Goal: Transaction & Acquisition: Purchase product/service

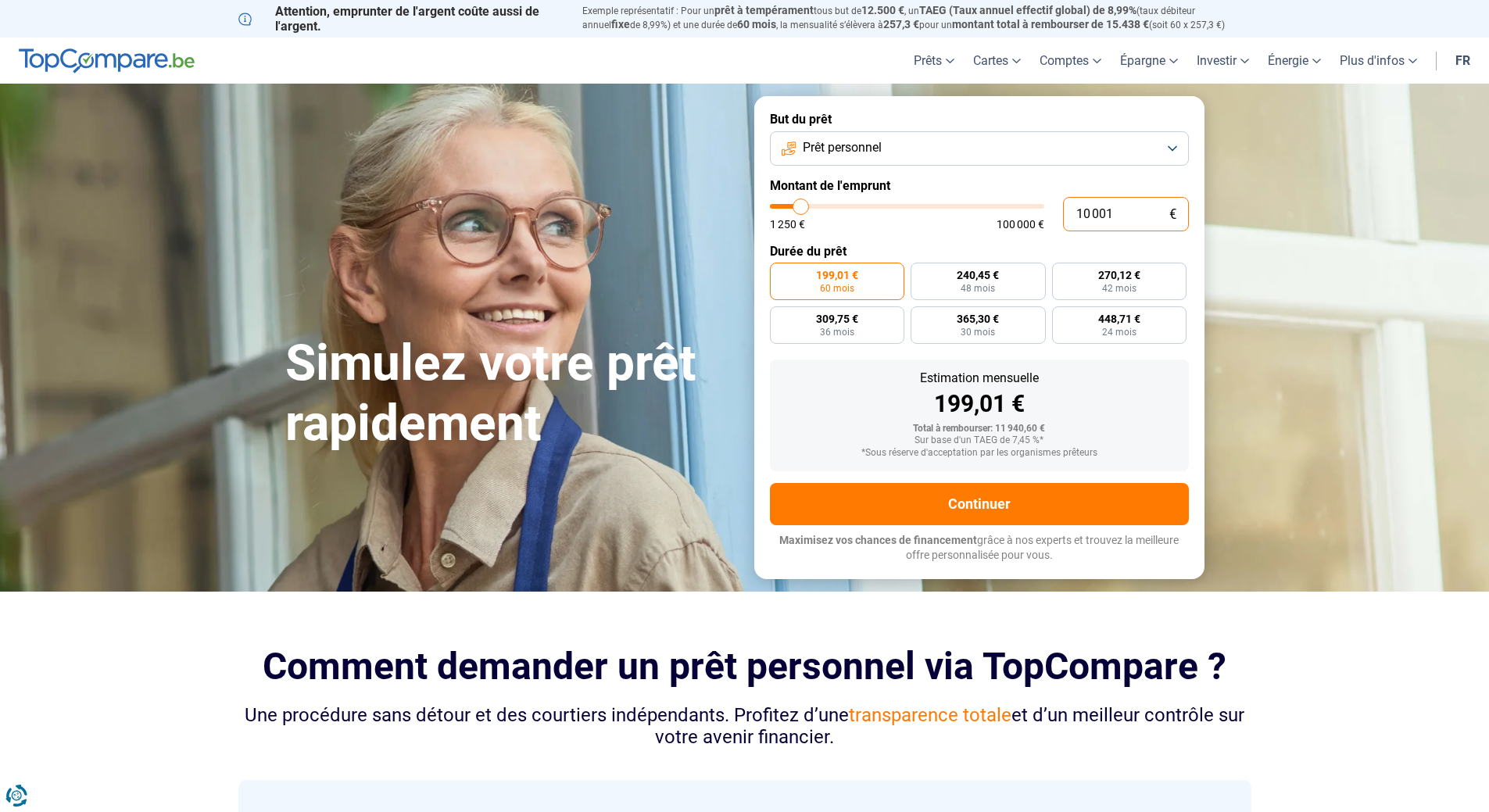
click at [1120, 215] on input "10 001" at bounding box center [1126, 214] width 126 height 35
type input "1 000"
type input "1250"
type input "100"
type input "1250"
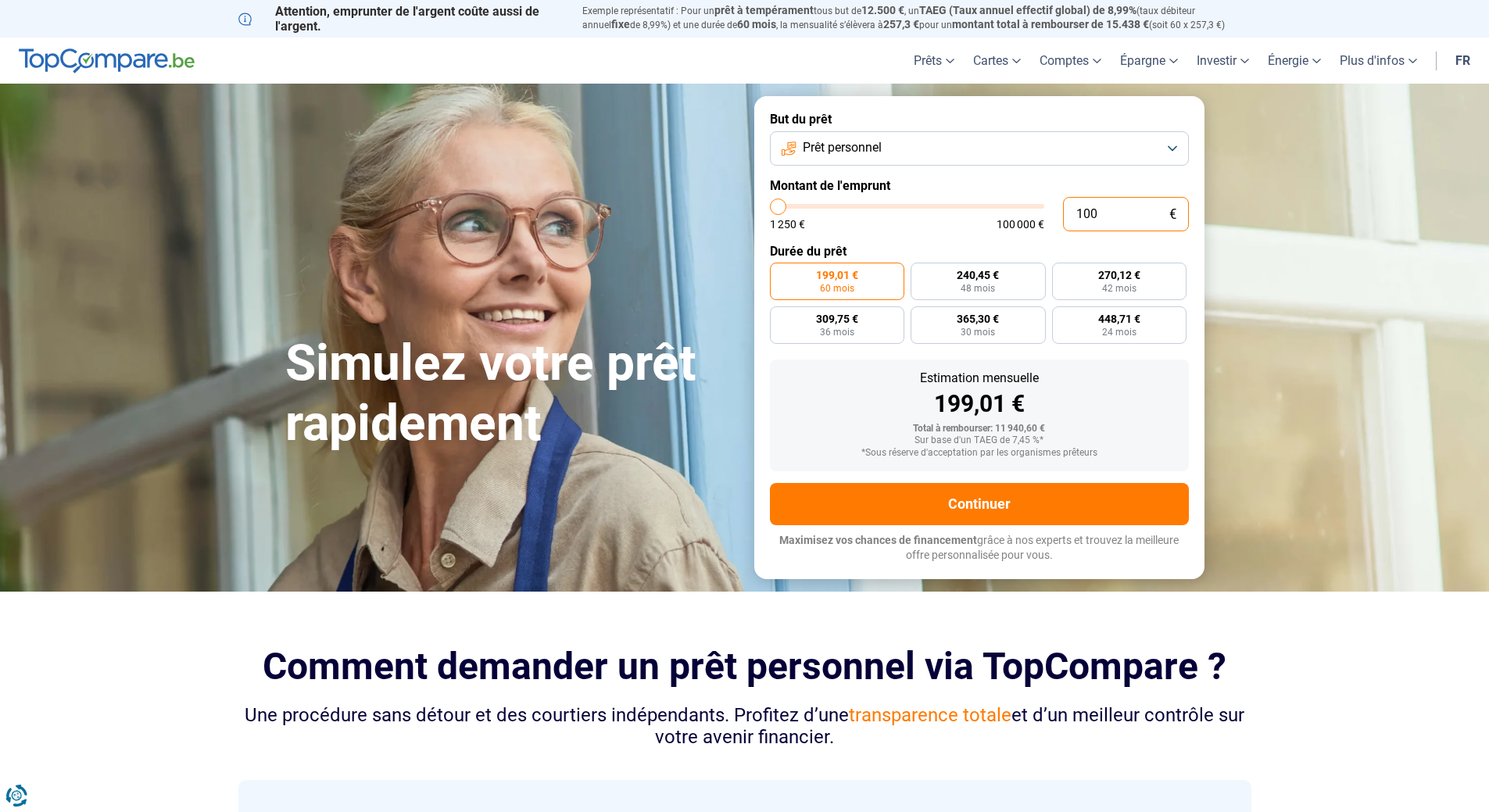
type input "10"
type input "1250"
type input "1"
type input "1250"
type input "0"
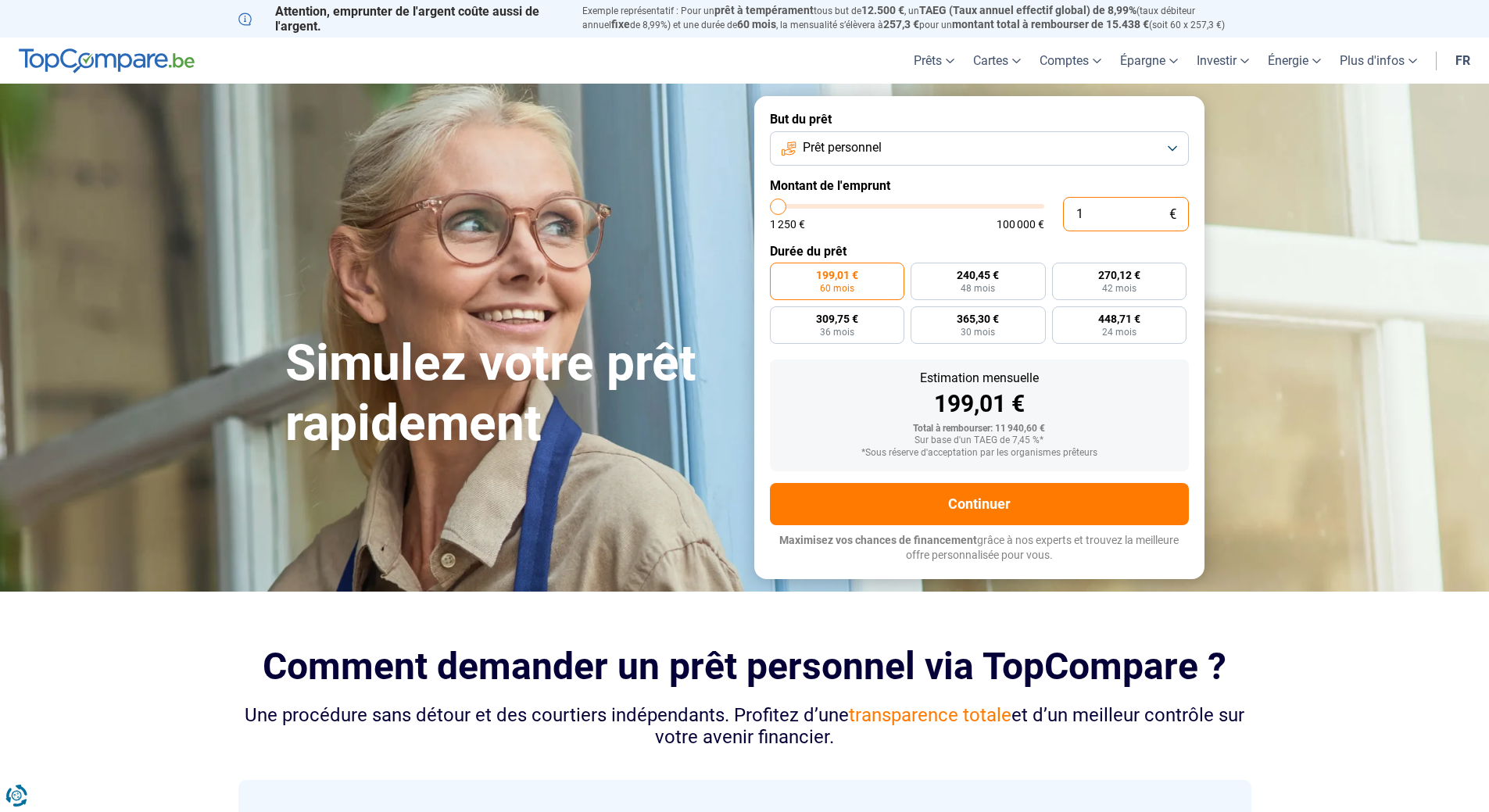
type input "1250"
type input "5"
type input "1250"
type input "50"
type input "1250"
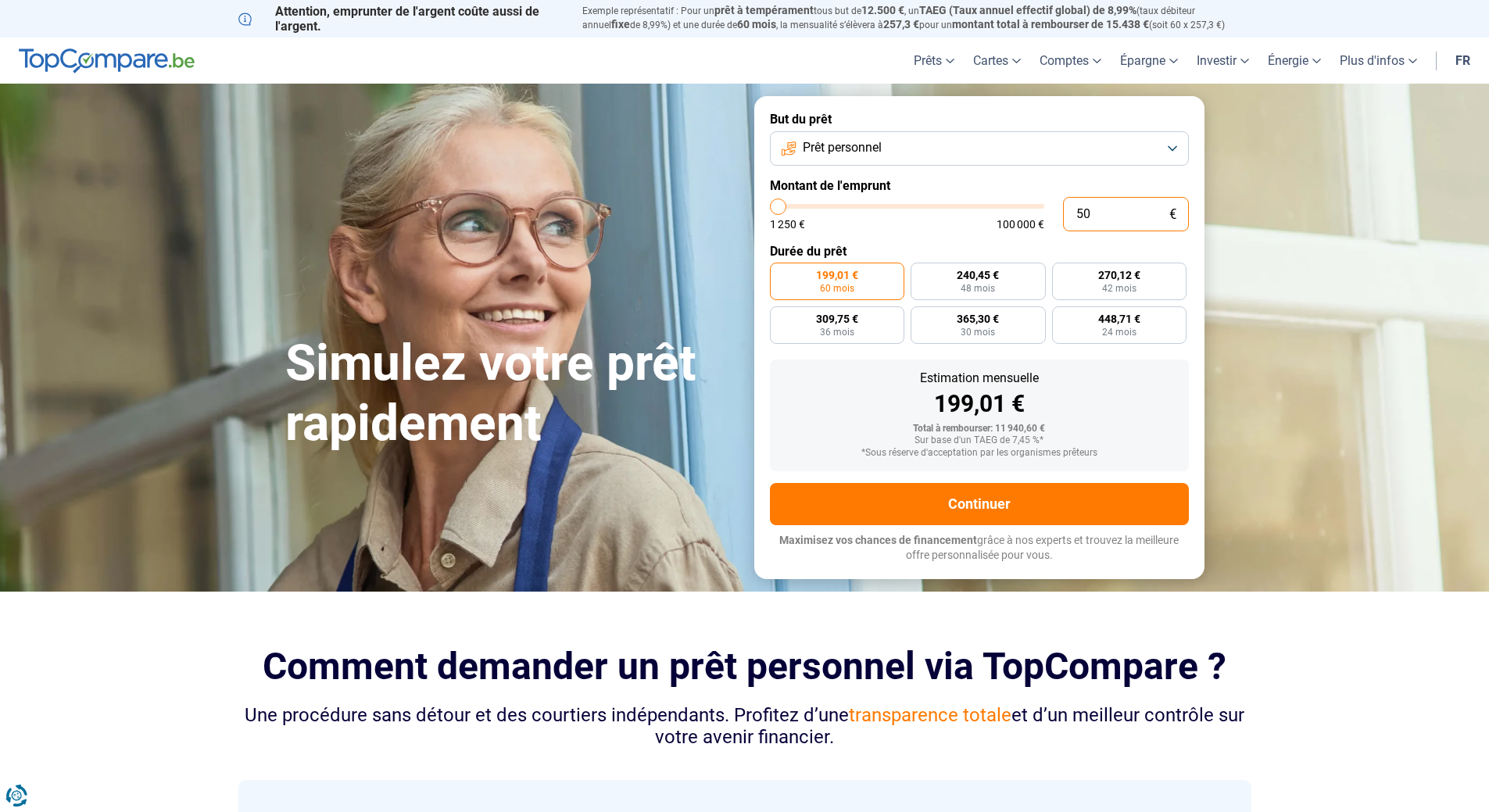
type input "500"
type input "1250"
type input "5 000"
type input "5000"
type input "50 000"
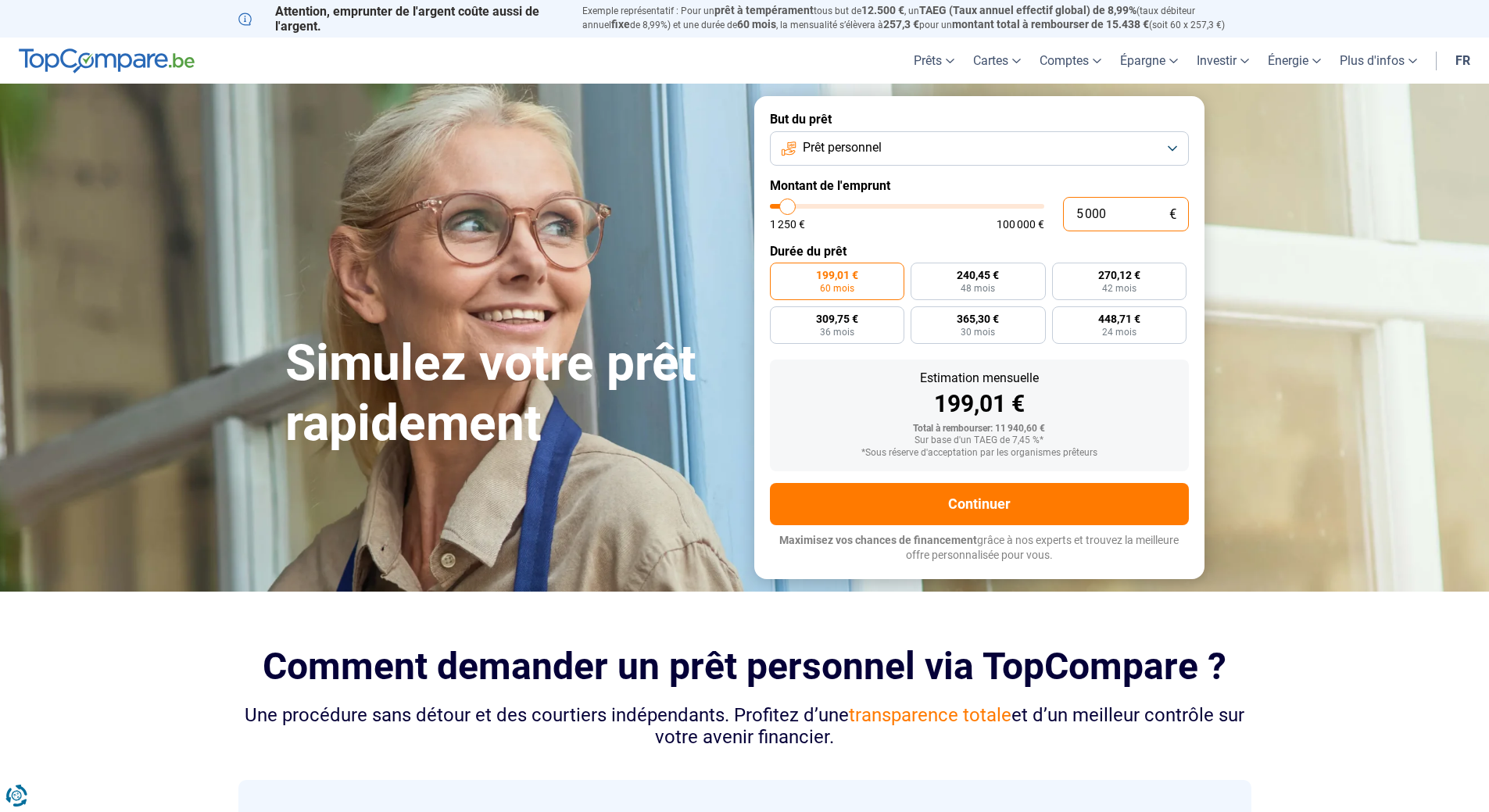
type input "50000"
radio input "false"
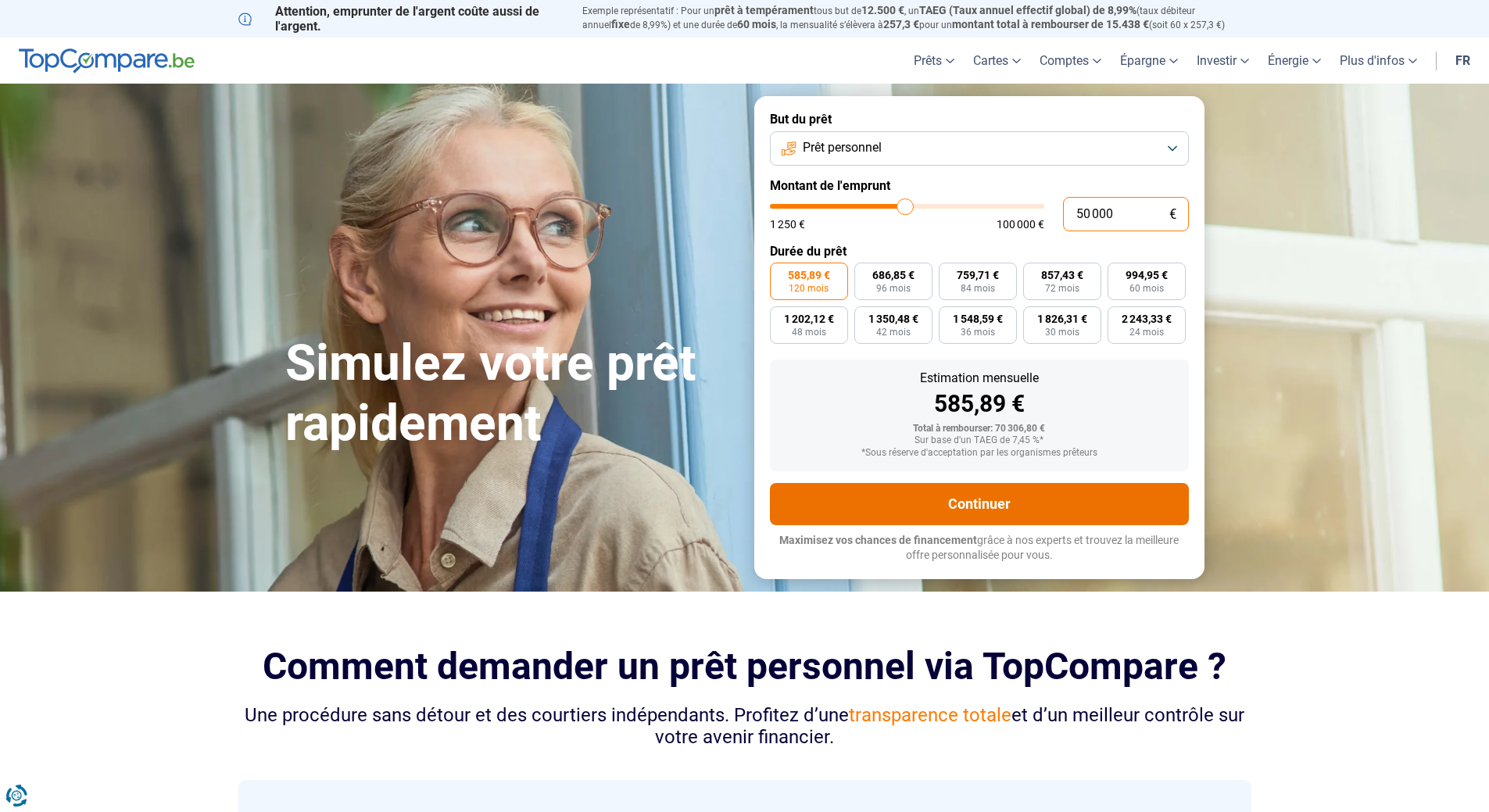
type input "50 000"
click at [977, 502] on button "Continuer" at bounding box center [979, 504] width 419 height 42
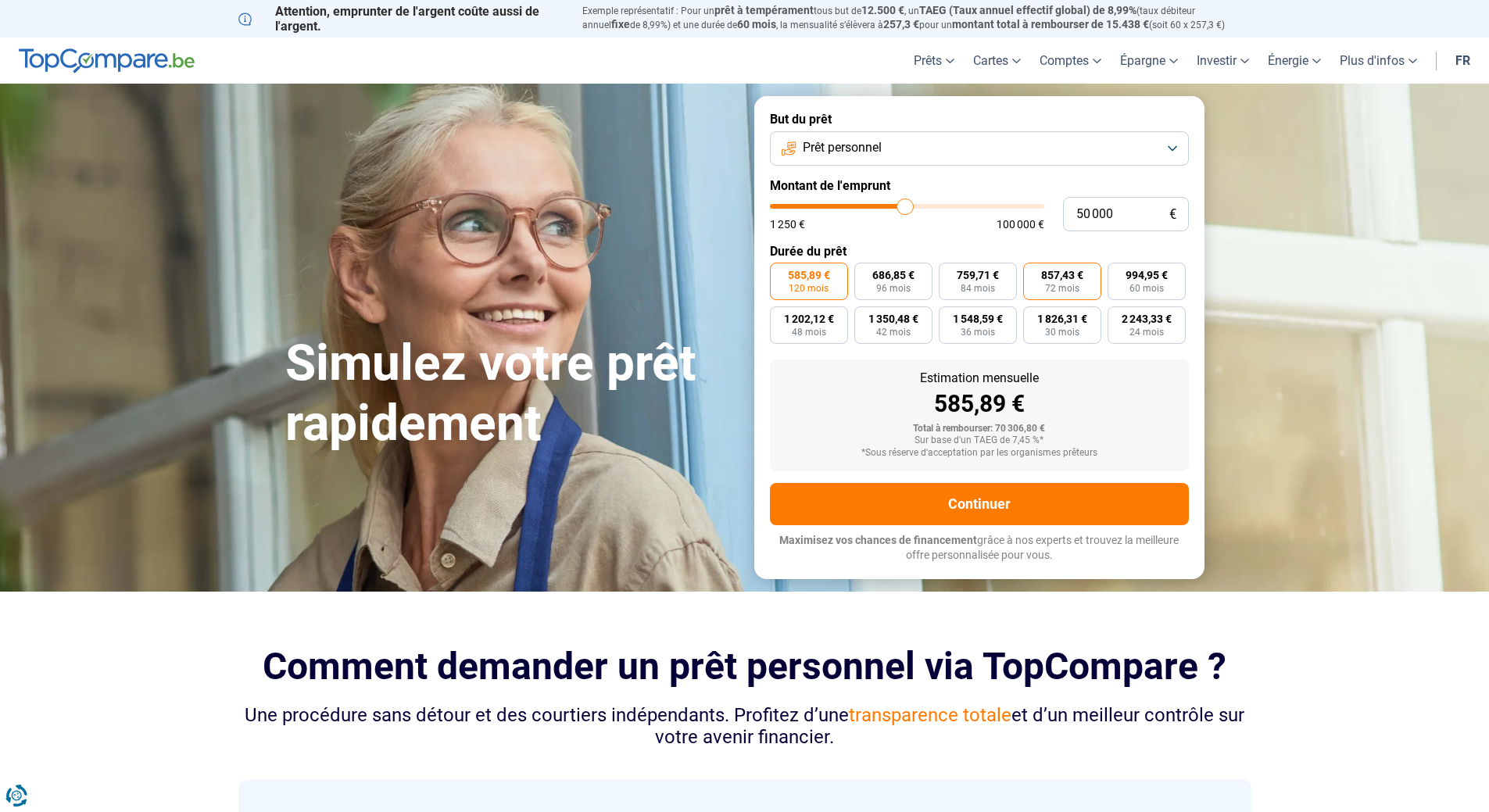
click at [1062, 279] on span "857,43 €" at bounding box center [1062, 275] width 42 height 11
click at [1034, 273] on input "857,43 € 72 mois" at bounding box center [1028, 268] width 10 height 10
radio input "true"
click at [1062, 279] on span "857,43 €" at bounding box center [1062, 275] width 42 height 11
click at [1034, 273] on input "857,43 € 72 mois" at bounding box center [1028, 268] width 10 height 10
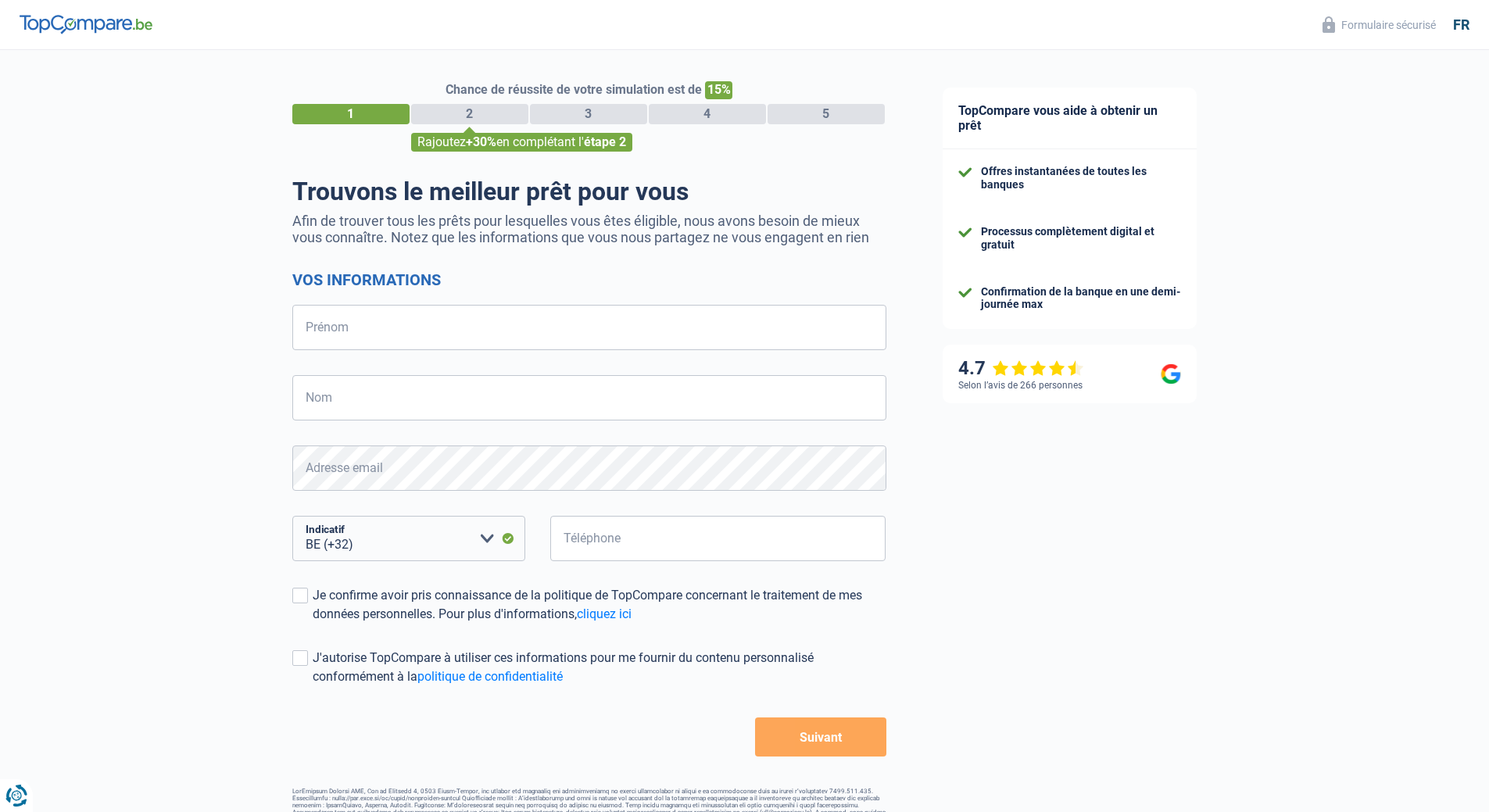
select select "32"
